Goal: Task Accomplishment & Management: Use online tool/utility

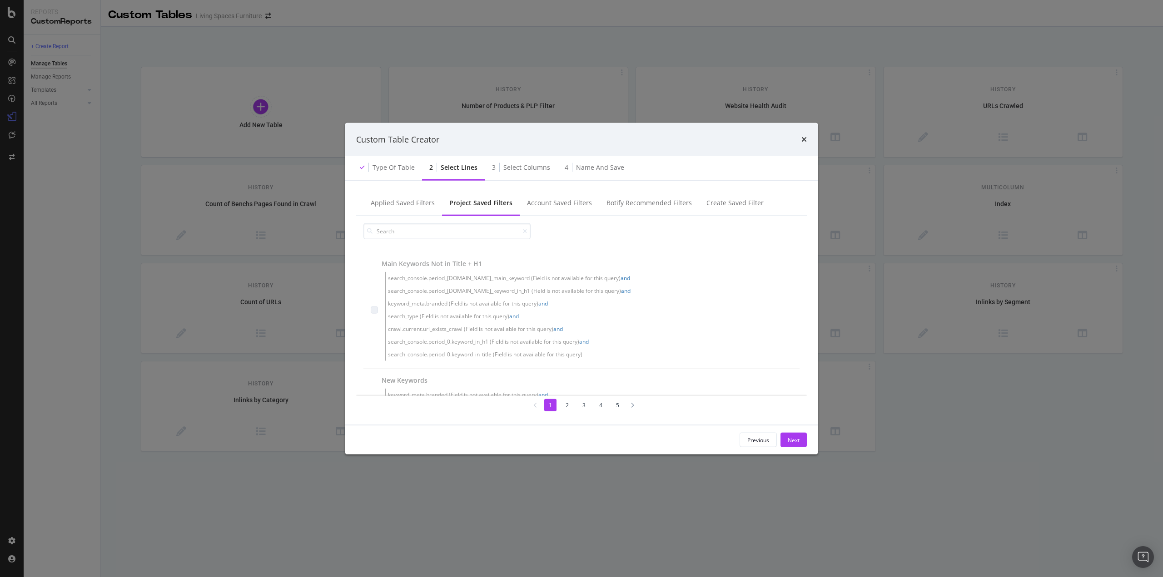
scroll to position [45, 0]
click at [882, 513] on div "Custom Table Creator Type of table 2 Select lines 3 Select columns 4 Name and s…" at bounding box center [581, 288] width 1163 height 577
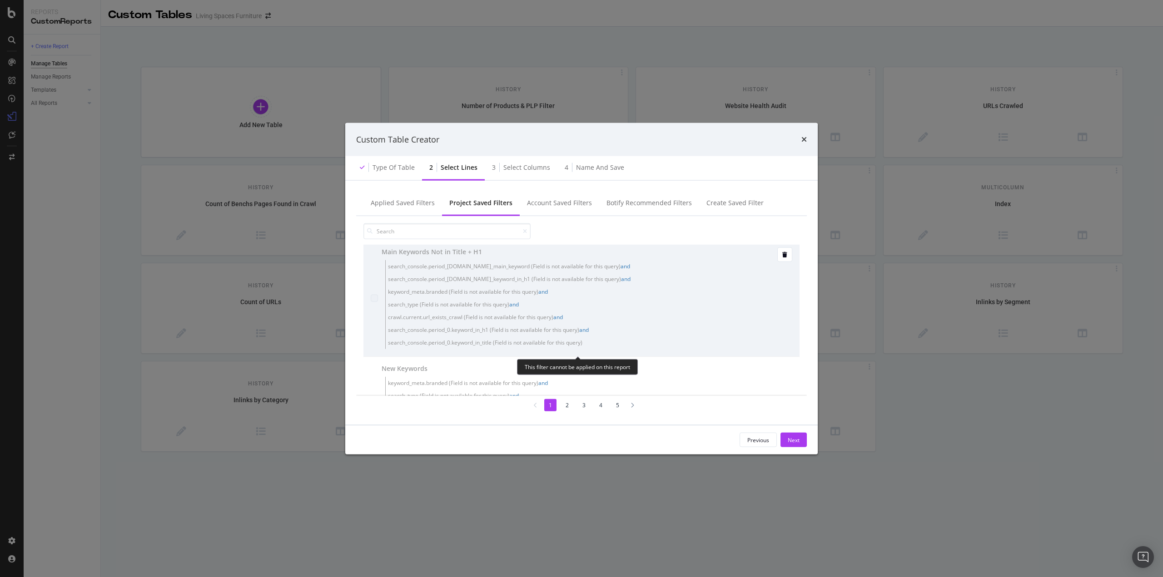
scroll to position [0, 0]
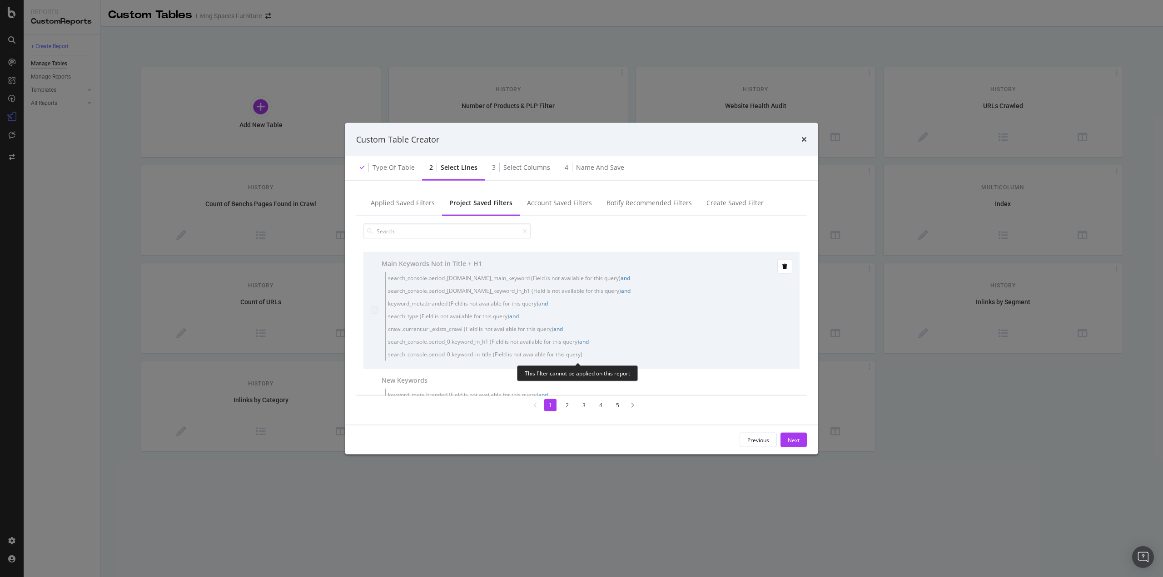
click at [540, 291] on span "search_console.period_[DOMAIN_NAME]_keyword_in_h1 (Field is not available for t…" at bounding box center [504, 291] width 233 height 8
click at [600, 296] on span "search_console.period_[DOMAIN_NAME]_keyword_in_h1 (Field is not available for t…" at bounding box center [564, 291] width 352 height 13
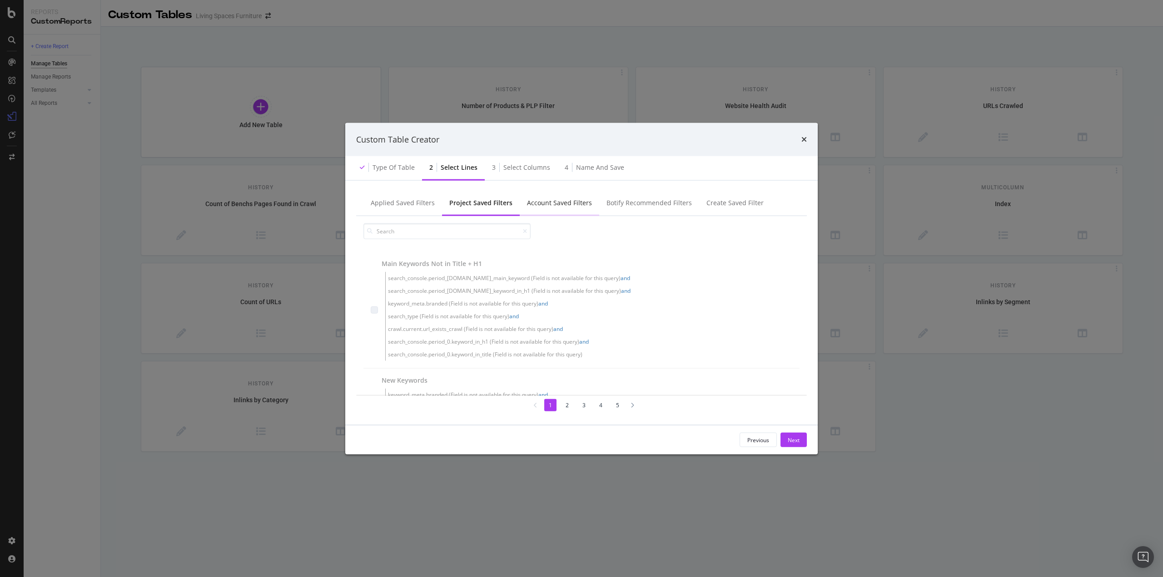
click at [580, 205] on div "Account Saved Filters" at bounding box center [559, 202] width 65 height 9
click at [644, 203] on div "Botify Recommended Filters" at bounding box center [648, 202] width 85 height 9
click at [805, 139] on icon "times" at bounding box center [803, 139] width 5 height 7
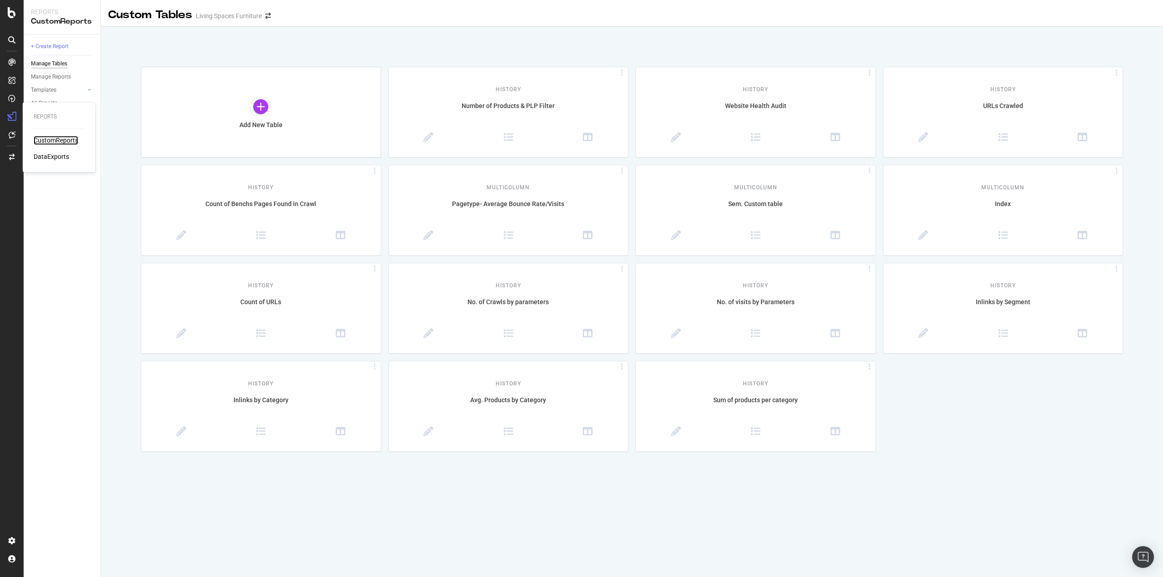
click at [51, 141] on div "CustomReports" at bounding box center [56, 140] width 45 height 9
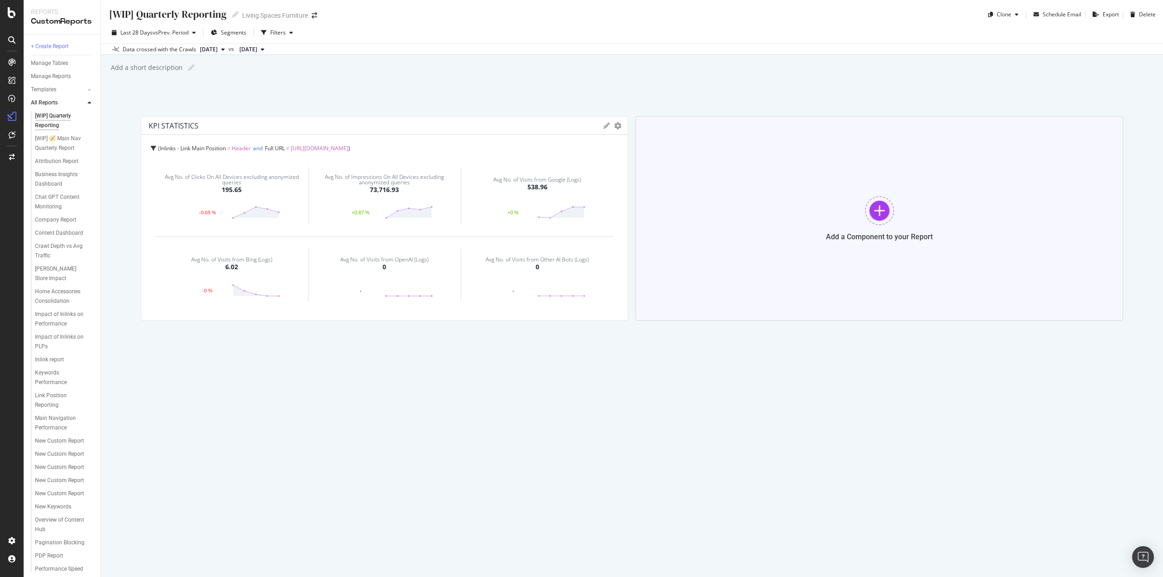
click at [873, 208] on div at bounding box center [879, 210] width 29 height 29
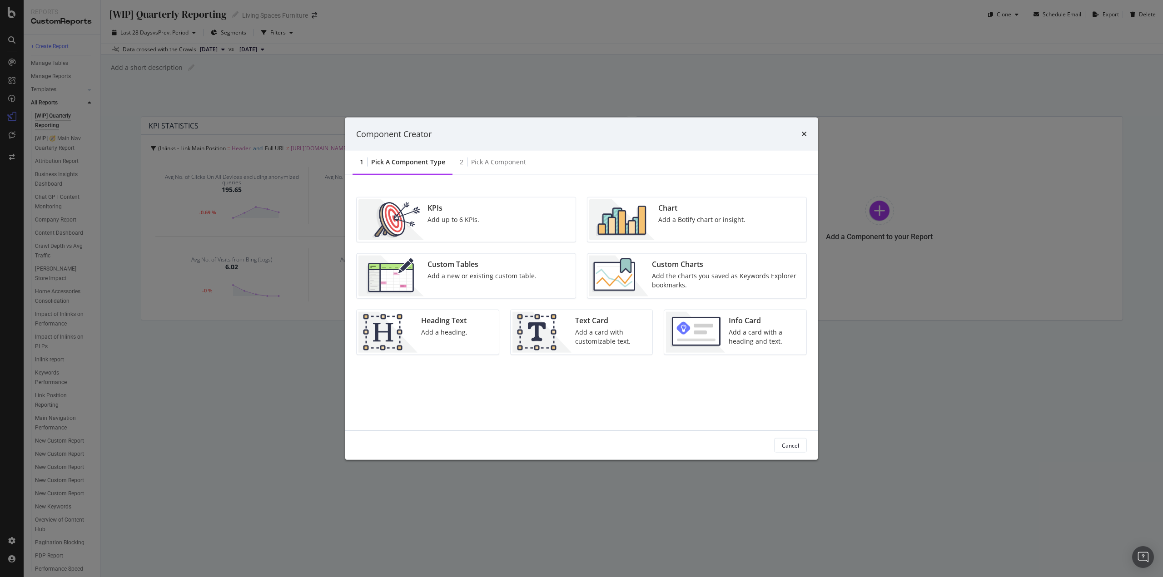
click at [447, 217] on div "Add up to 6 KPIs." at bounding box center [453, 219] width 52 height 9
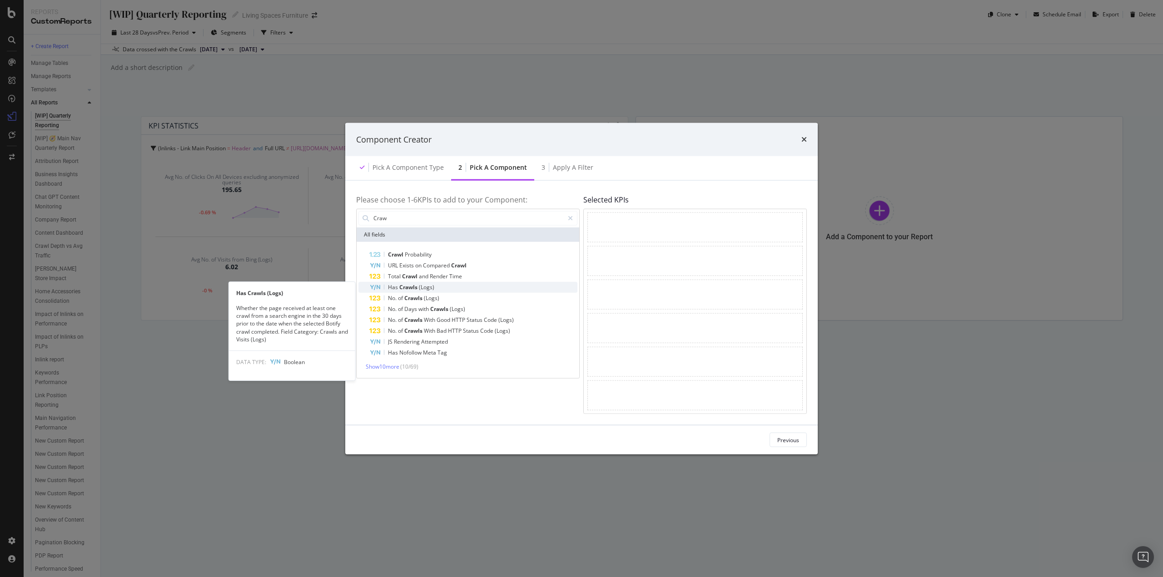
type input "Craw"
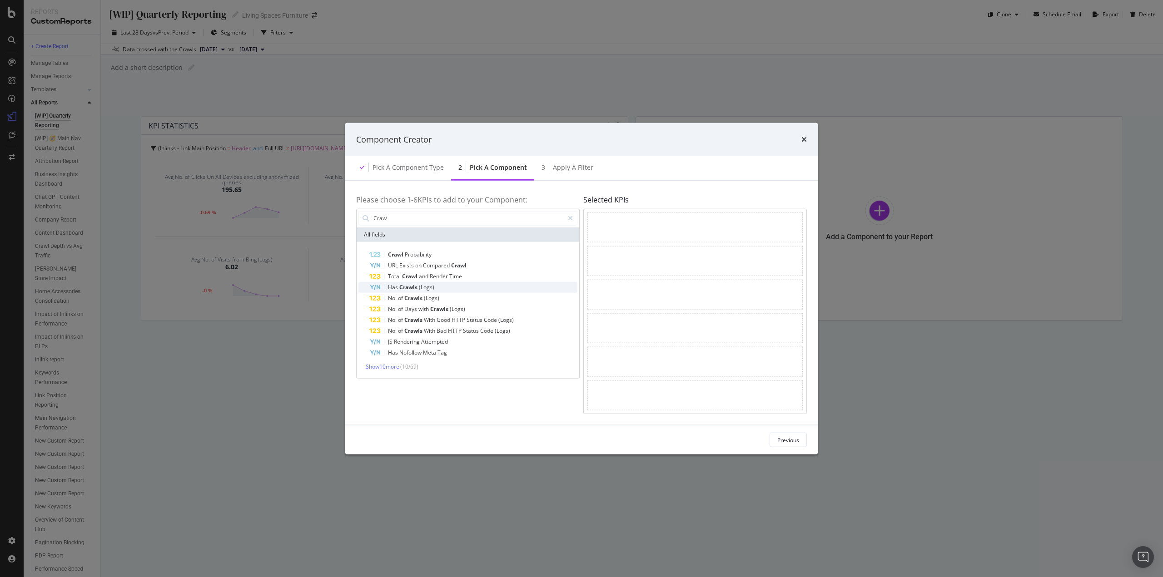
click at [448, 286] on div "Has Crawls (Logs)" at bounding box center [473, 287] width 208 height 11
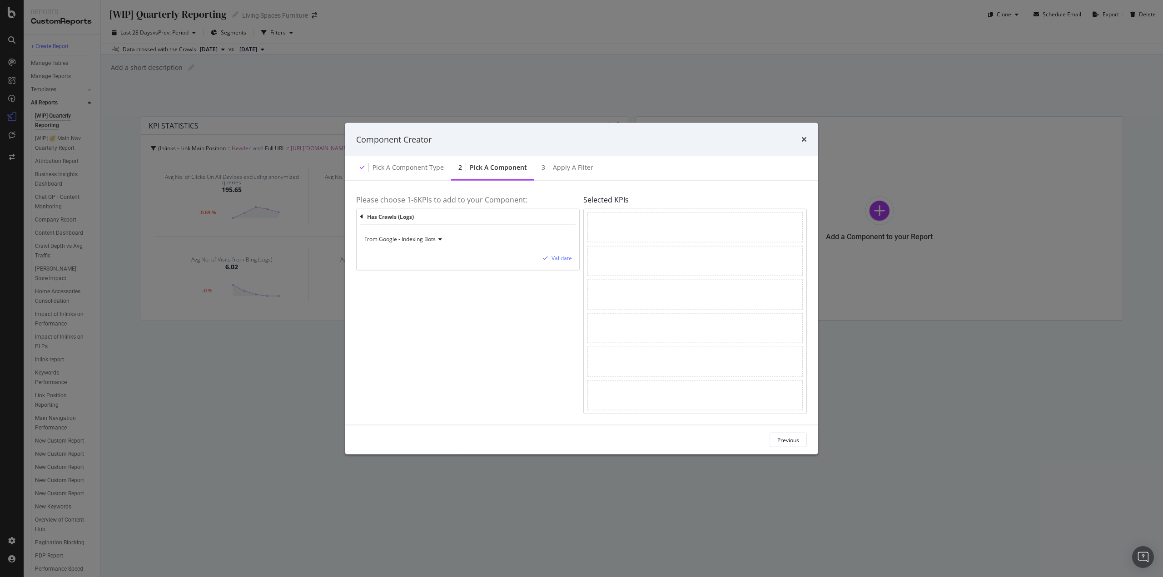
click at [360, 216] on icon "modal" at bounding box center [361, 216] width 3 height 6
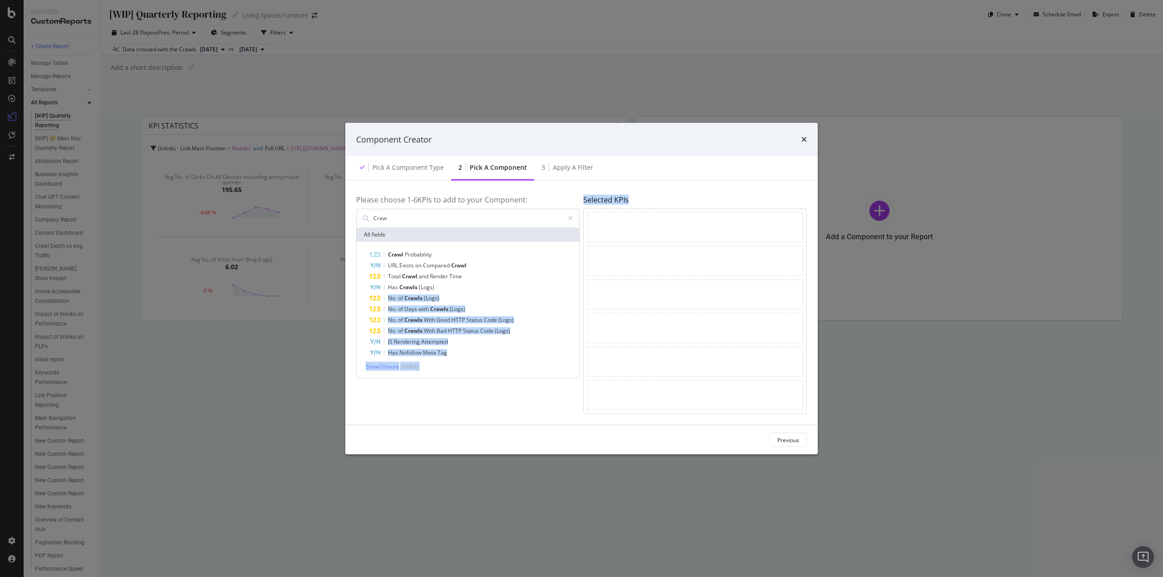
drag, startPoint x: 444, startPoint y: 286, endPoint x: 706, endPoint y: 224, distance: 268.8
click at [706, 224] on div "Please choose 1- 6 KPIs to add to your Component: Craw All fields Crawl Probabi…" at bounding box center [581, 303] width 451 height 223
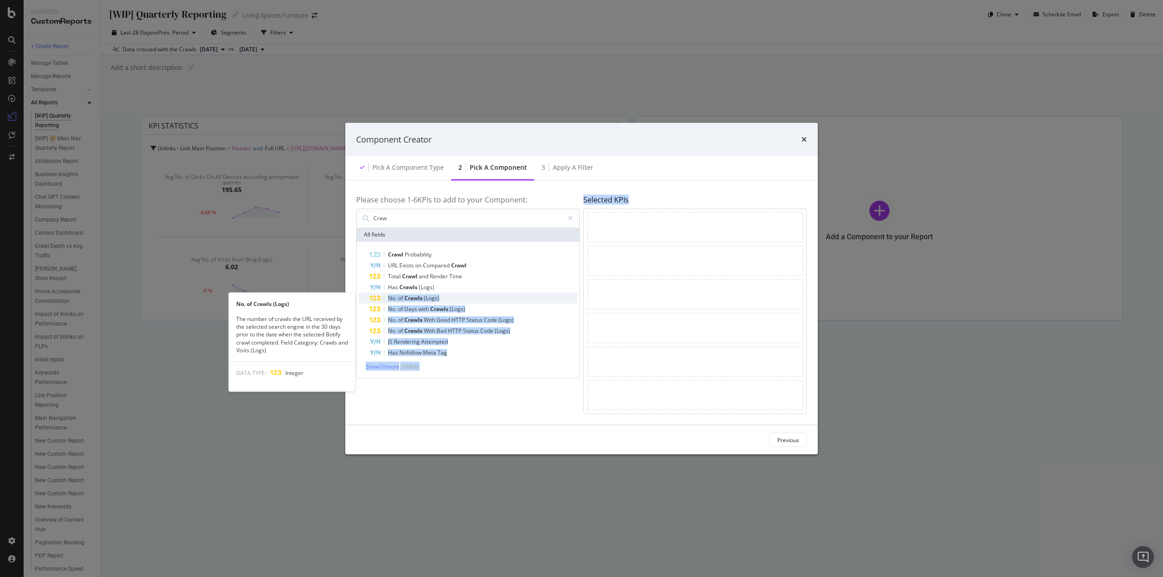
click at [412, 298] on span "Crawls" at bounding box center [414, 298] width 20 height 8
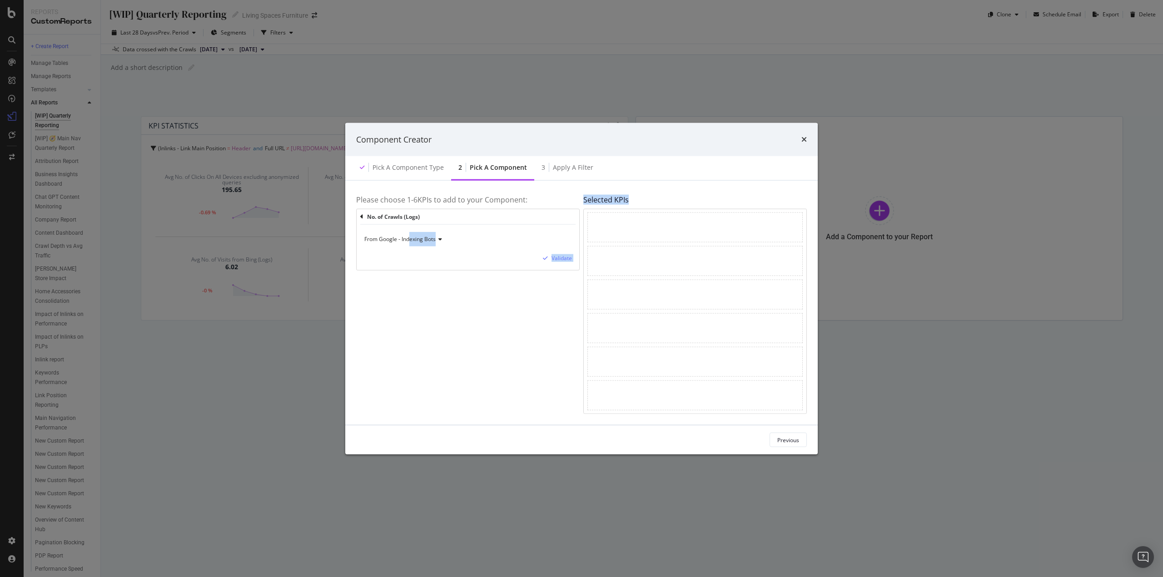
drag, startPoint x: 410, startPoint y: 237, endPoint x: 661, endPoint y: 238, distance: 251.6
click at [661, 238] on div "Please choose 1- 6 KPIs to add to your Component: No. of Crawls (Logs) From Goo…" at bounding box center [581, 303] width 451 height 223
click at [421, 311] on div "Please choose 1- 6 KPIs to add to your Component: No. of Crawls (Logs) From Goo…" at bounding box center [467, 303] width 223 height 223
click at [360, 216] on icon "modal" at bounding box center [361, 216] width 3 height 6
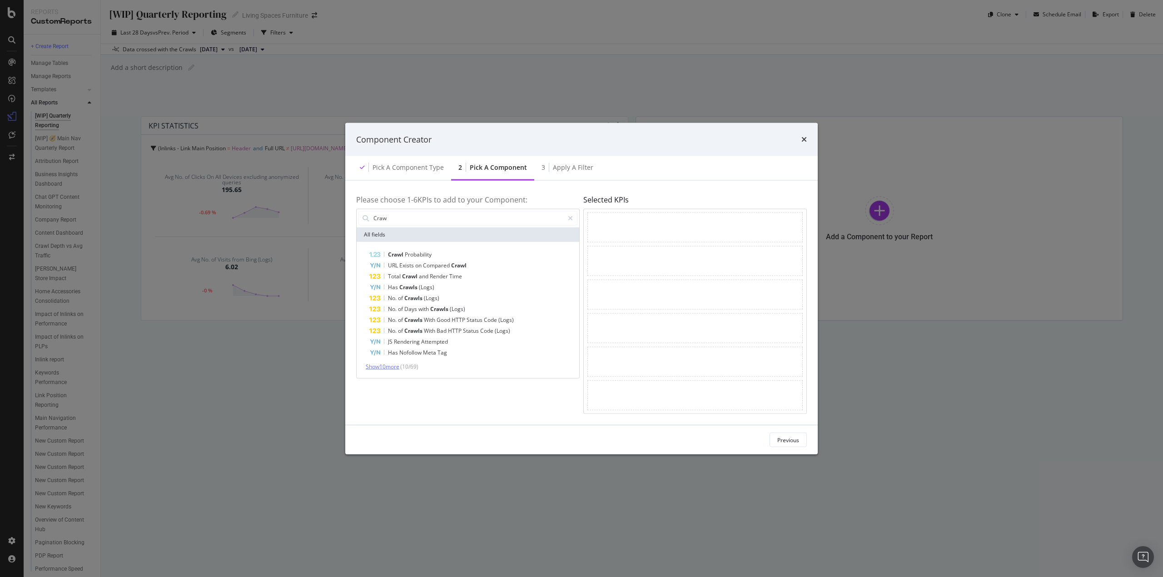
click at [390, 364] on span "Show 10 more" at bounding box center [383, 366] width 34 height 8
click at [578, 170] on div "Apply a Filter" at bounding box center [573, 167] width 40 height 9
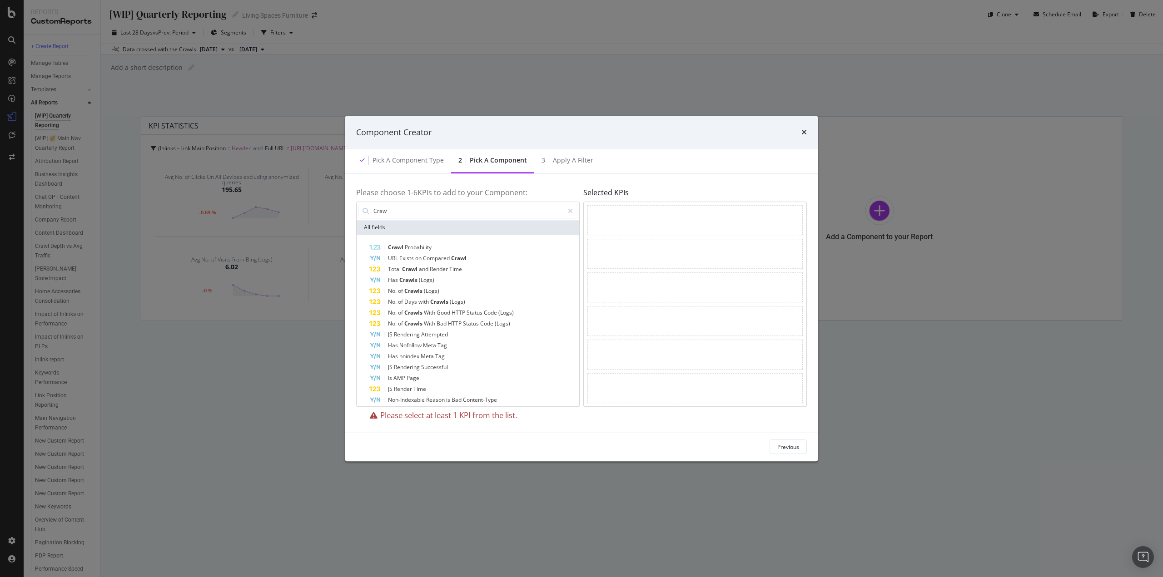
click at [501, 161] on div "Pick a Component" at bounding box center [498, 160] width 57 height 9
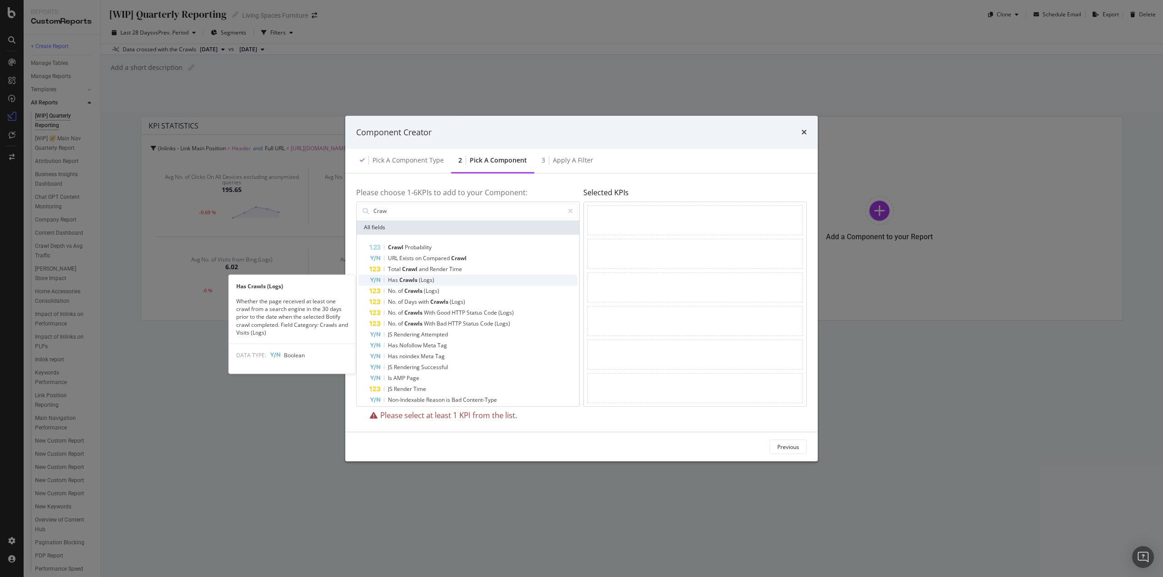
click at [415, 280] on span "Crawls" at bounding box center [409, 280] width 20 height 8
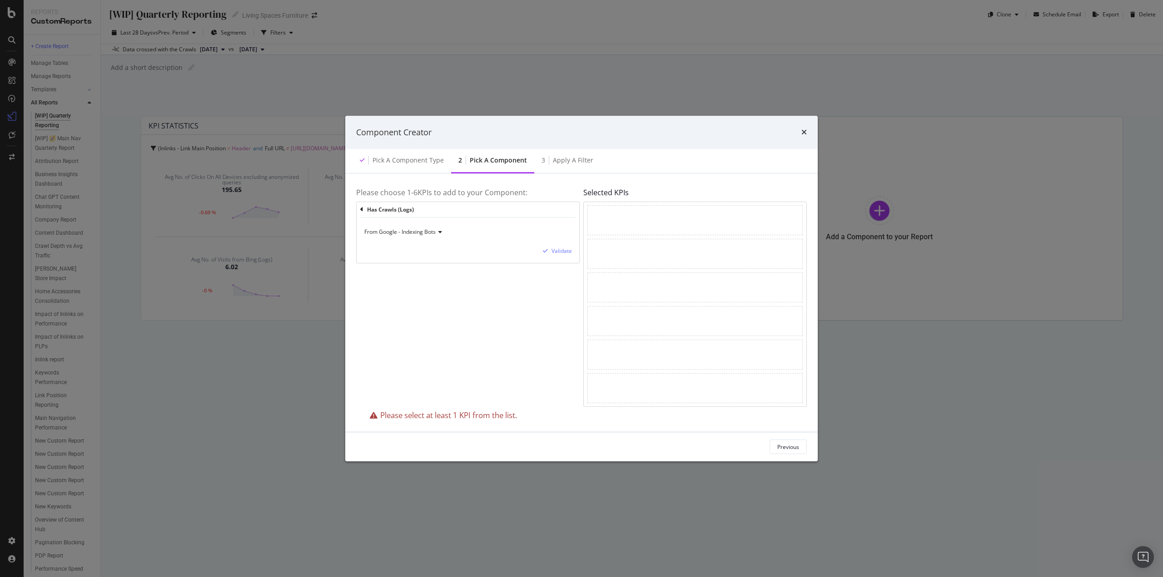
click at [420, 232] on span "From Google - Indexing Bots" at bounding box center [399, 232] width 71 height 8
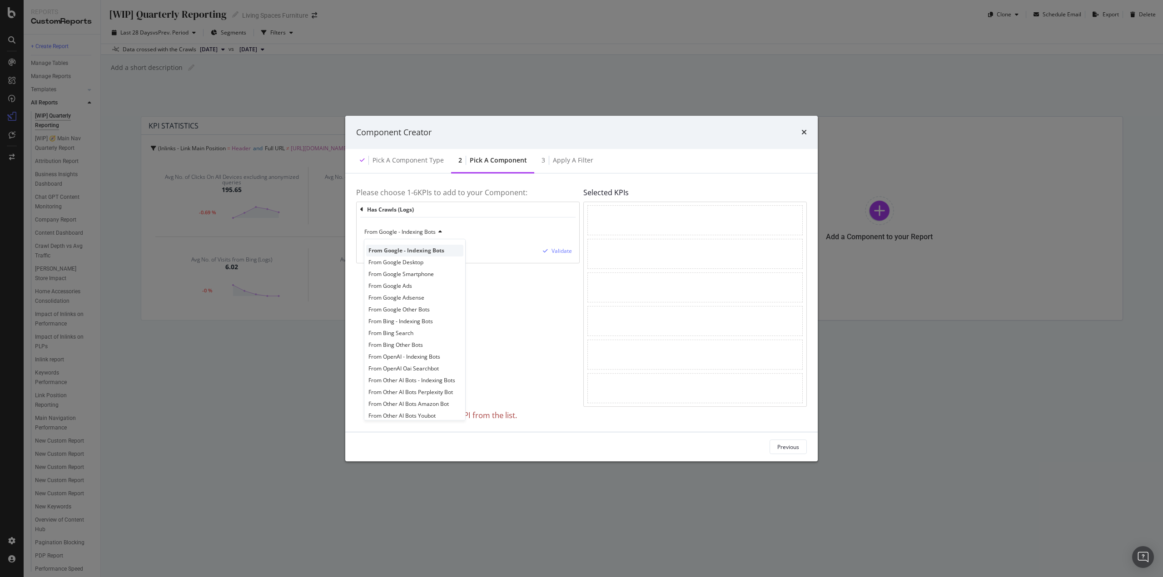
click at [415, 249] on span "From Google - Indexing Bots" at bounding box center [406, 251] width 76 height 8
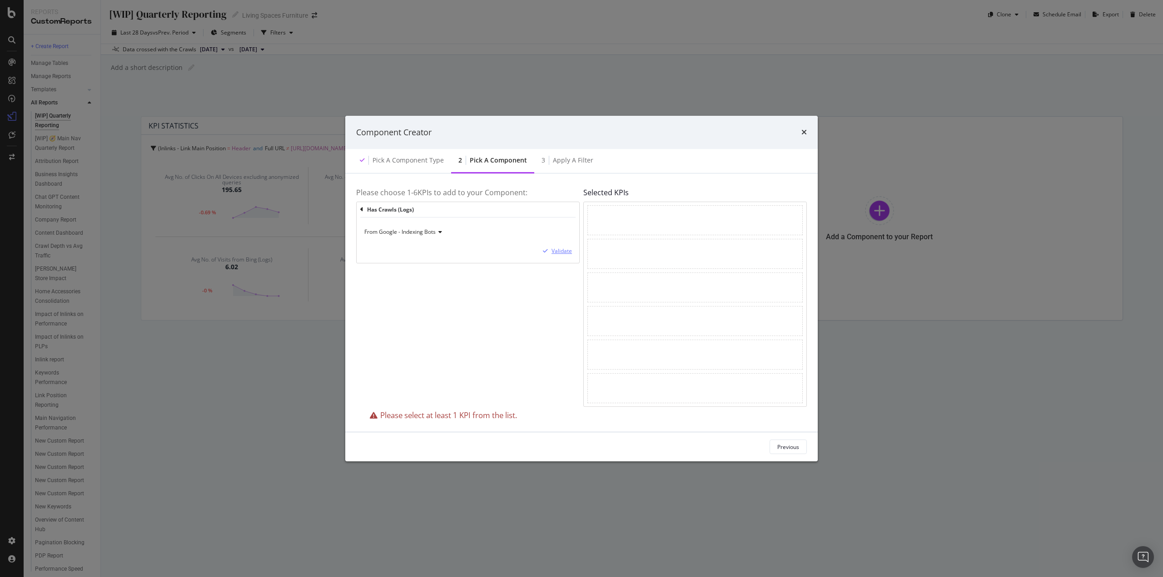
click at [562, 251] on div "Validate" at bounding box center [561, 252] width 20 height 8
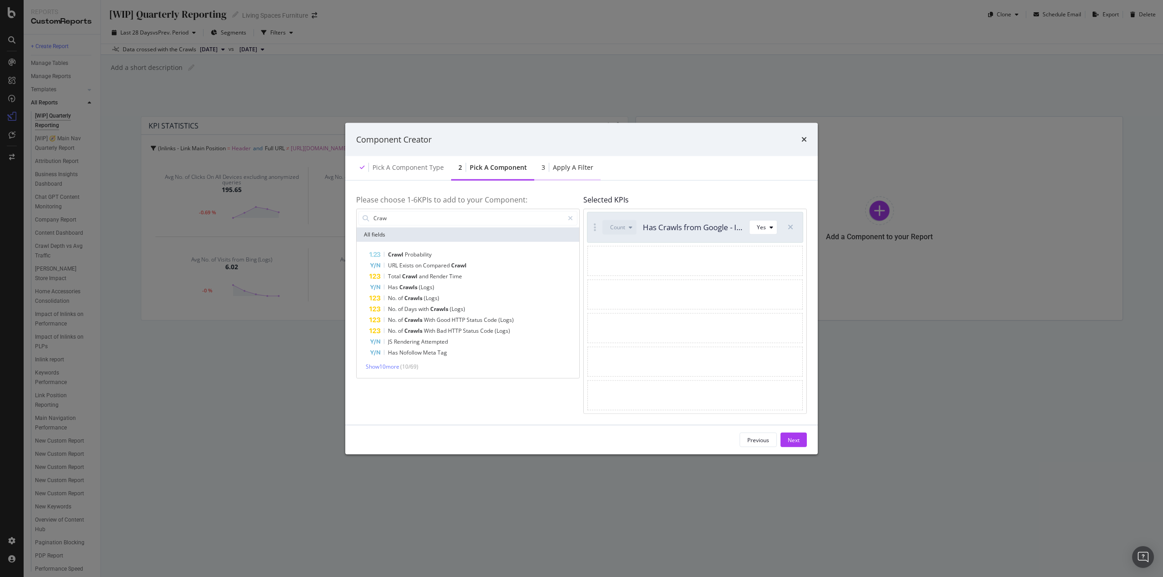
click at [565, 173] on div "3 Apply a Filter" at bounding box center [567, 168] width 66 height 25
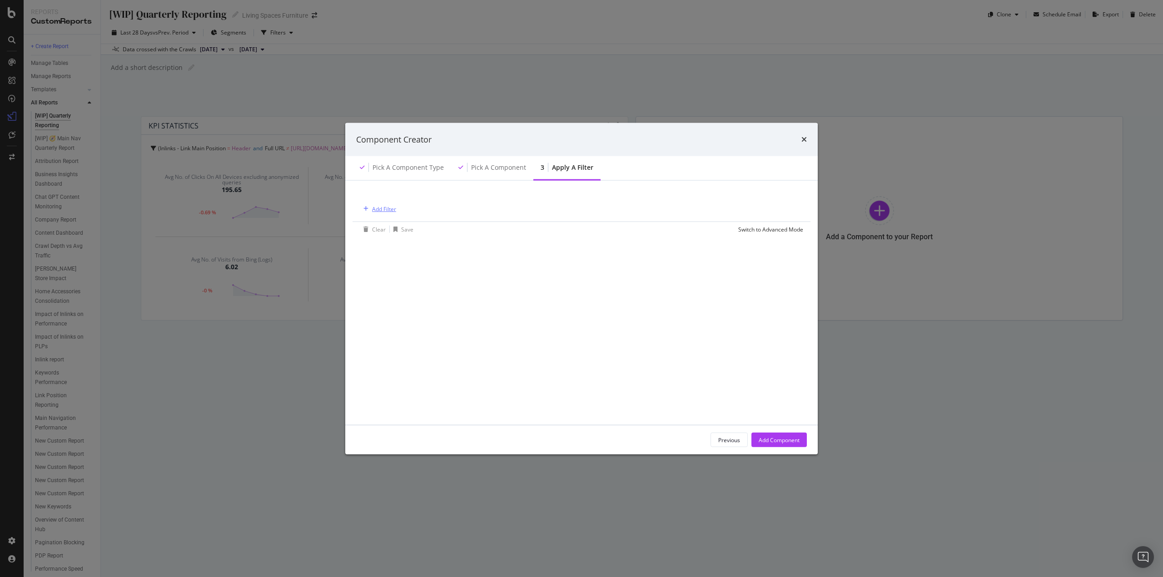
click at [389, 208] on div "Add Filter" at bounding box center [384, 209] width 24 height 8
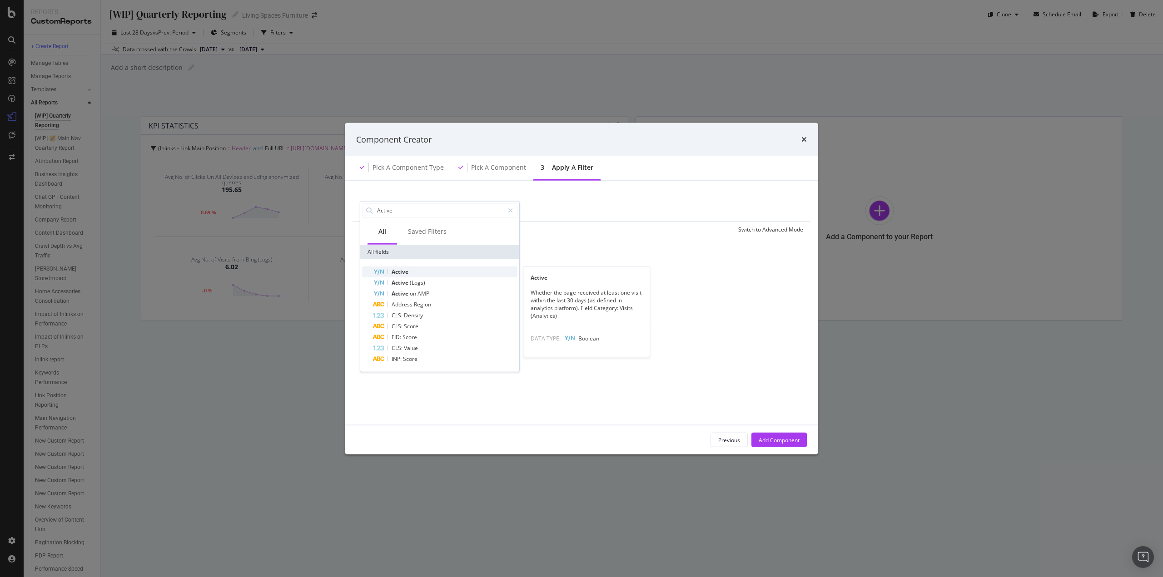
type input "Active"
click at [466, 274] on div "Active" at bounding box center [445, 271] width 144 height 11
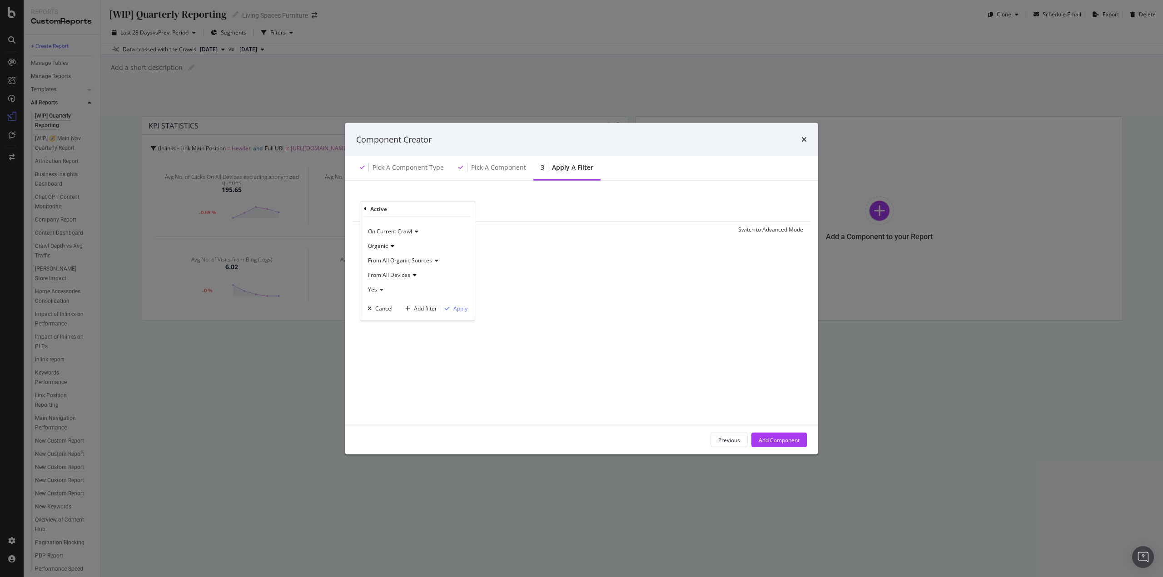
click at [380, 288] on icon "modal" at bounding box center [380, 289] width 6 height 5
click at [379, 318] on span "No" at bounding box center [375, 320] width 7 height 8
click at [463, 305] on div "Apply" at bounding box center [460, 309] width 14 height 8
click at [780, 438] on div "Add Component" at bounding box center [778, 440] width 41 height 8
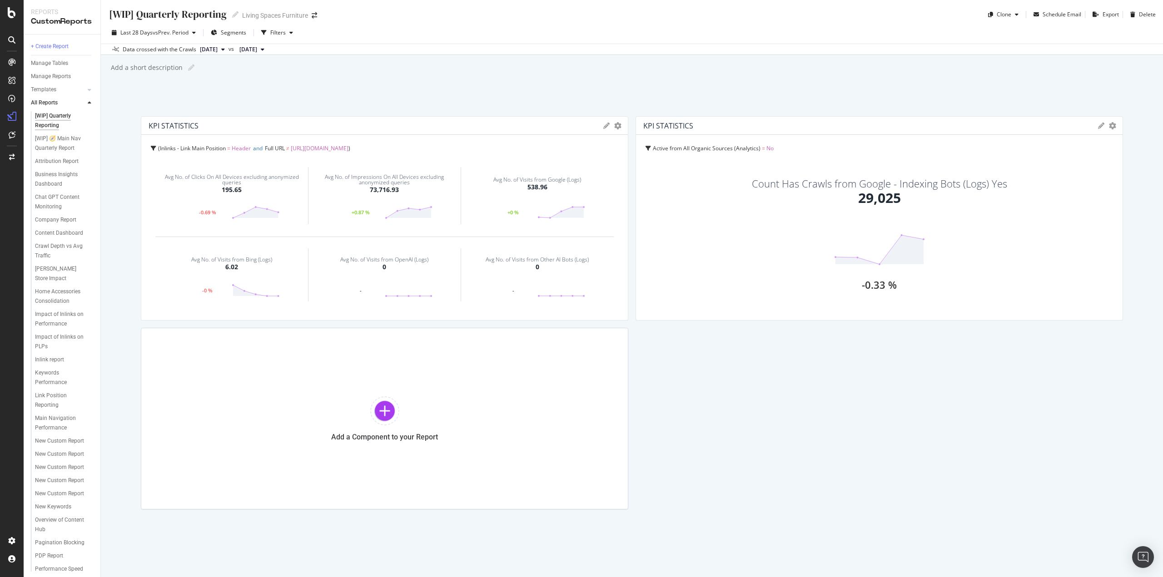
click at [1098, 126] on icon at bounding box center [1101, 126] width 6 height 6
click at [1062, 280] on div "Cancel" at bounding box center [1066, 279] width 23 height 10
click at [1106, 126] on div "KPI STATISTICS KPIs Table Edit KPIs Edit Filter Export as CSV Delete Add to Cus…" at bounding box center [878, 218] width 487 height 204
click at [621, 127] on icon "gear" at bounding box center [617, 125] width 7 height 7
click at [1067, 178] on span "Edit KPIs" at bounding box center [1068, 181] width 106 height 14
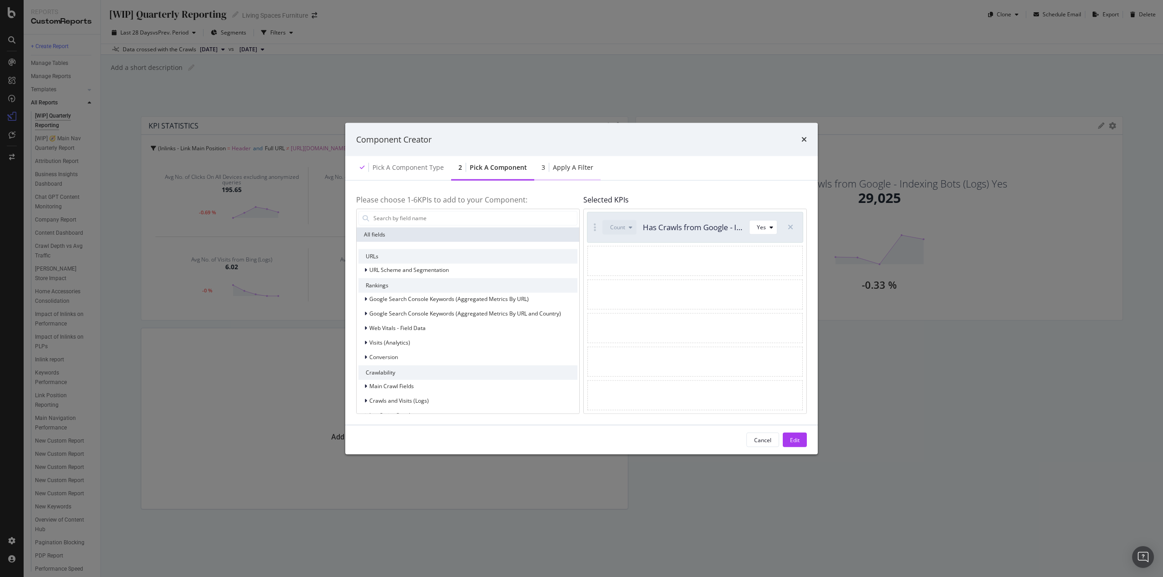
click at [571, 168] on div "Apply a Filter" at bounding box center [573, 167] width 40 height 9
click at [570, 171] on div "Apply a Filter" at bounding box center [573, 167] width 40 height 9
click at [484, 174] on div "2 Pick a Component" at bounding box center [492, 168] width 83 height 25
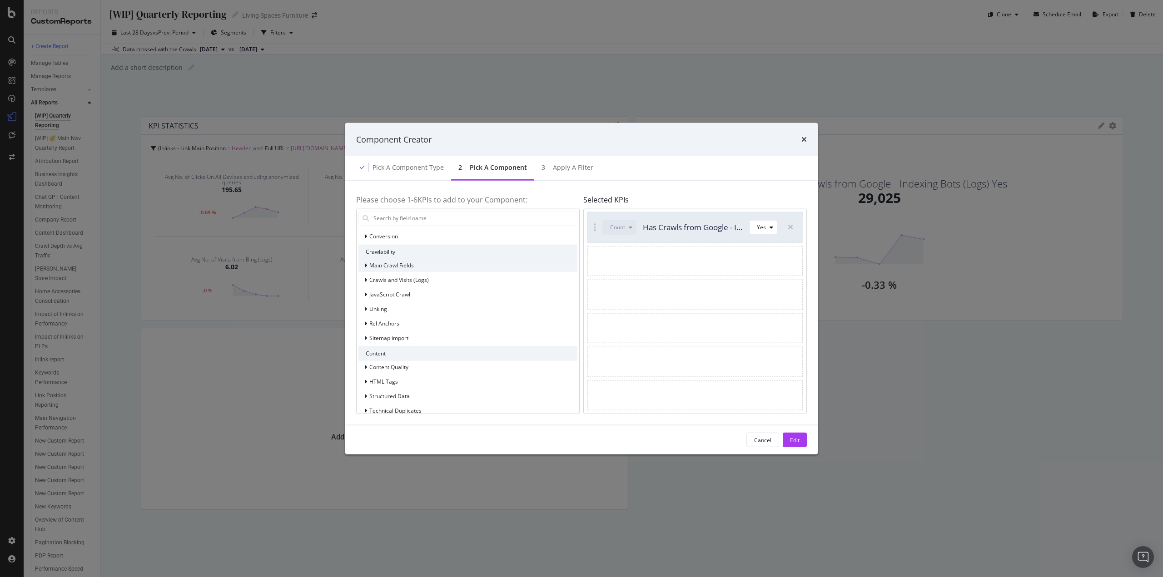
scroll to position [136, 0]
click at [445, 217] on input "modal" at bounding box center [474, 218] width 204 height 14
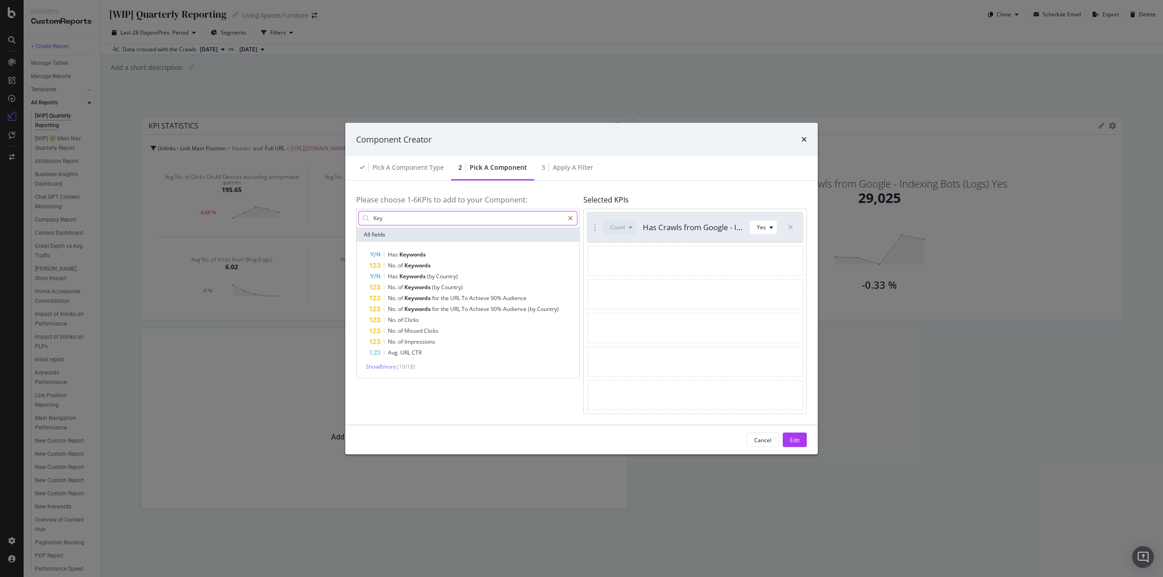
type input "Key"
click at [569, 214] on div "modal" at bounding box center [570, 218] width 13 height 15
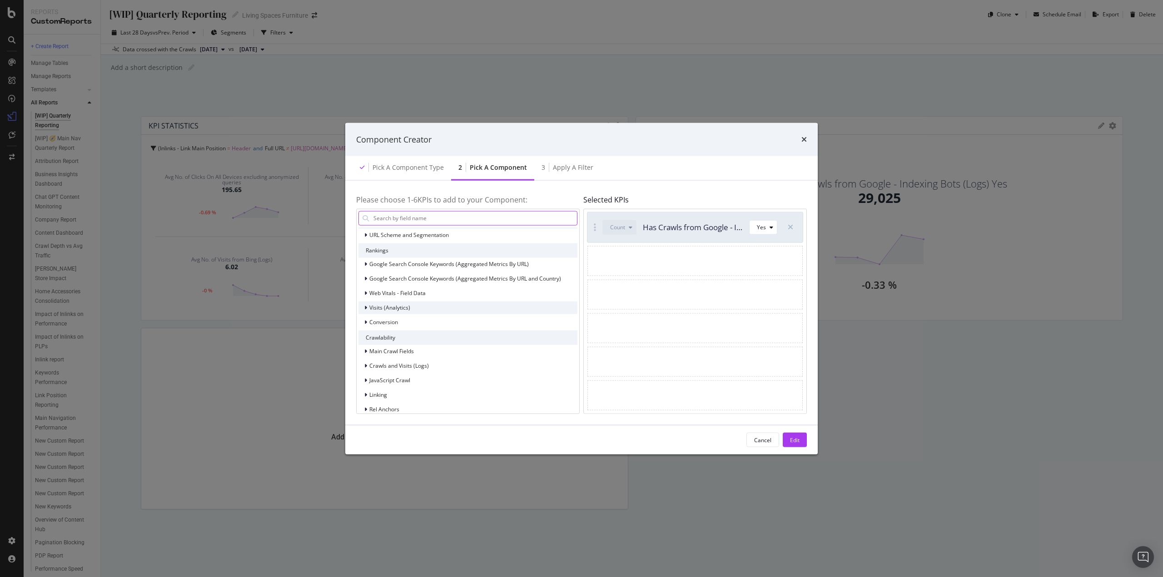
scroll to position [45, 0]
click at [365, 356] on icon "modal" at bounding box center [365, 354] width 3 height 5
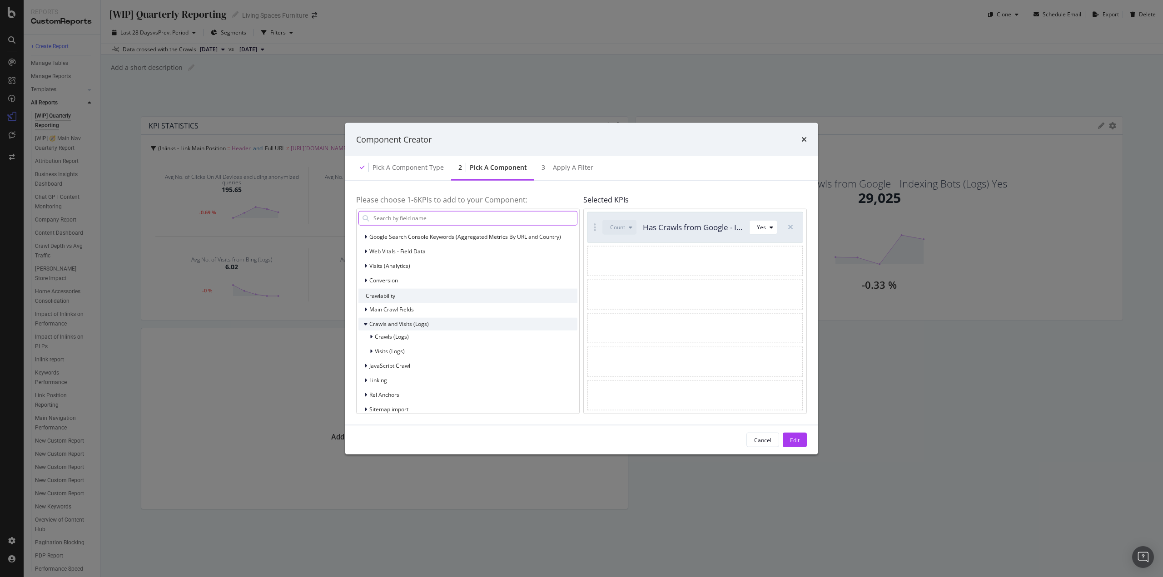
scroll to position [91, 0]
click at [363, 295] on div "Main Crawl Fields" at bounding box center [385, 295] width 55 height 9
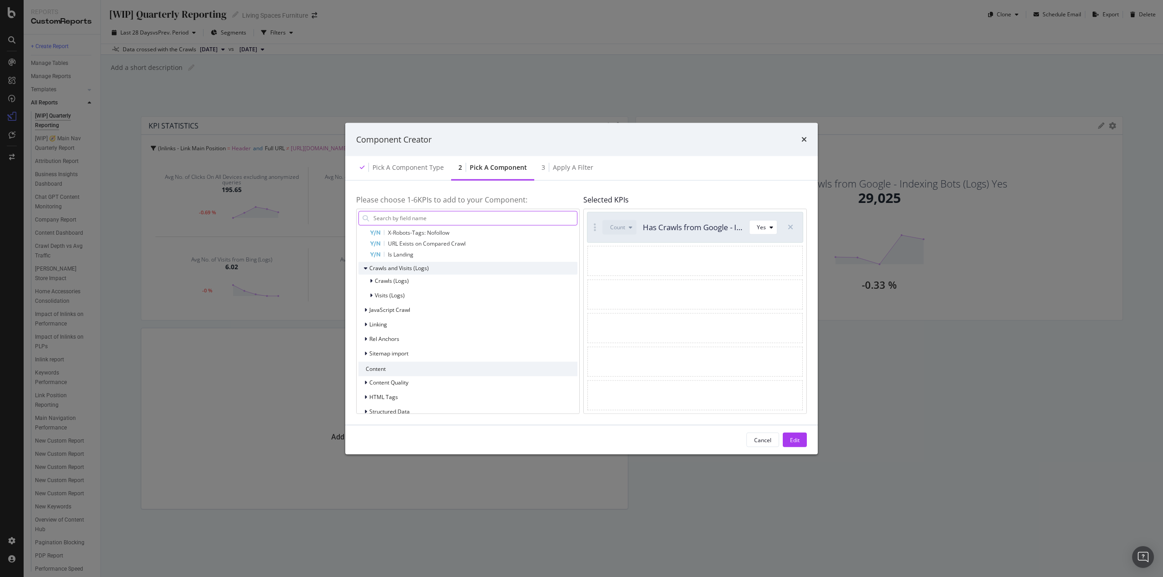
scroll to position [363, 0]
click at [371, 267] on icon "modal" at bounding box center [371, 267] width 3 height 5
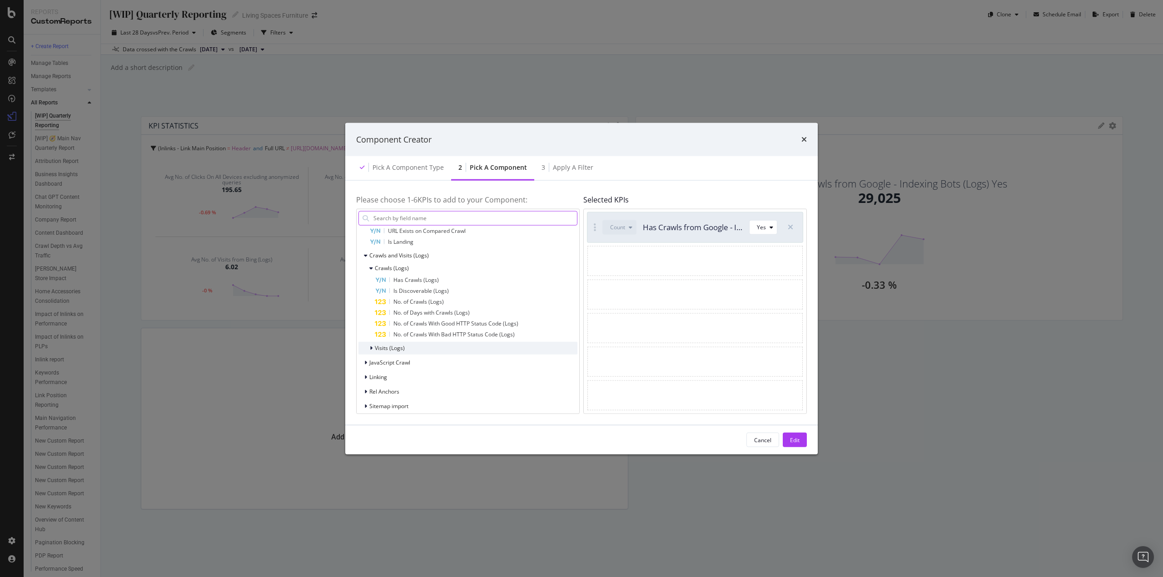
click at [414, 350] on div "Visits (Logs)" at bounding box center [467, 348] width 219 height 13
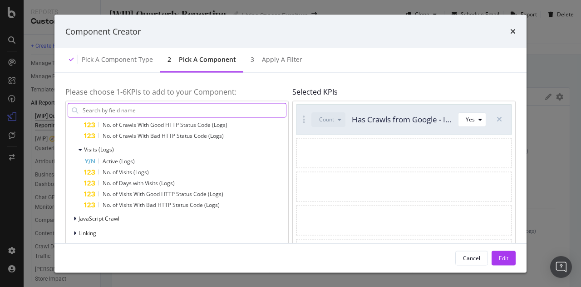
scroll to position [454, 0]
